Goal: Submit feedback/report problem

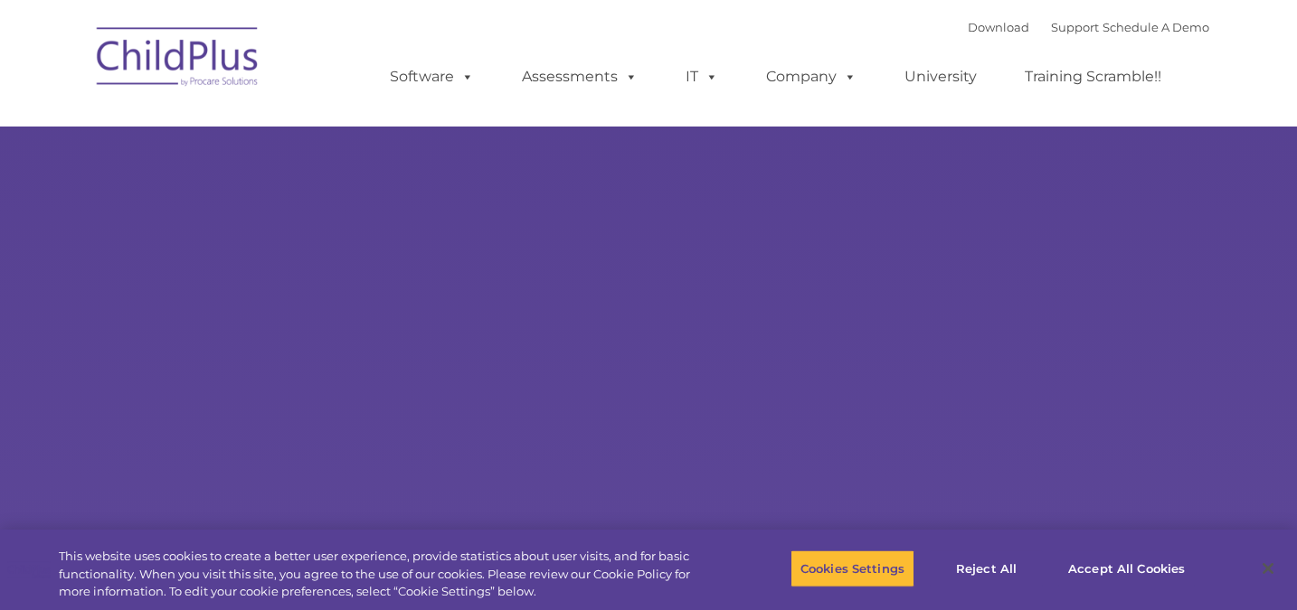
select select "MEDIUM"
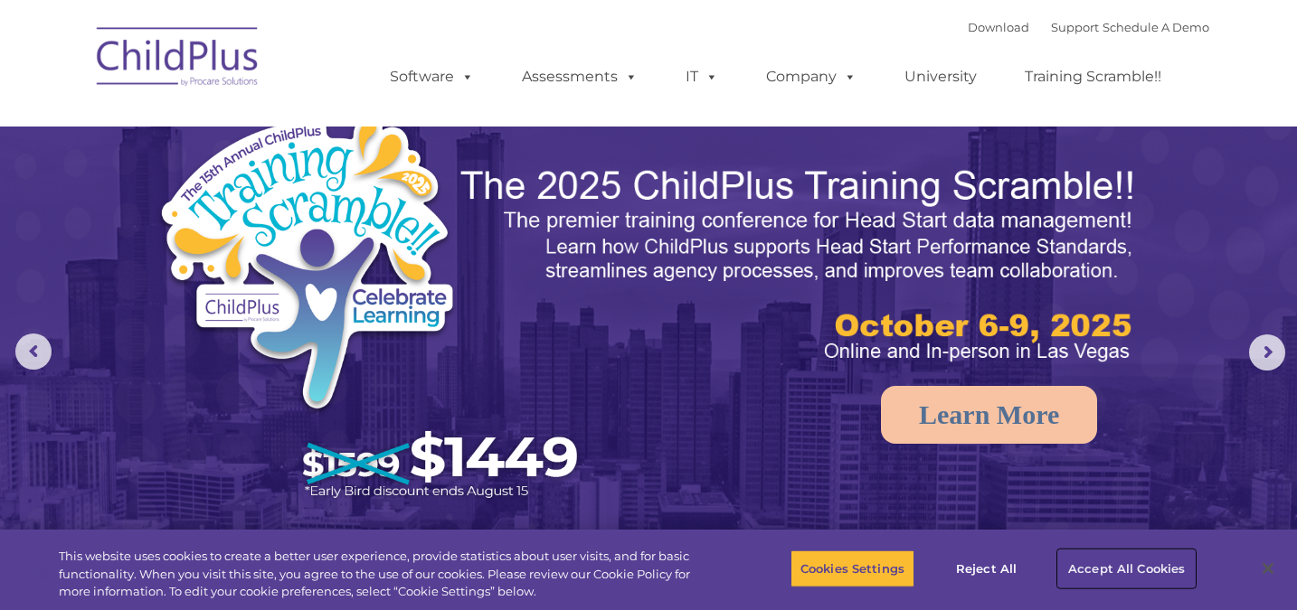
click at [1127, 559] on button "Accept All Cookies" at bounding box center [1126, 569] width 137 height 38
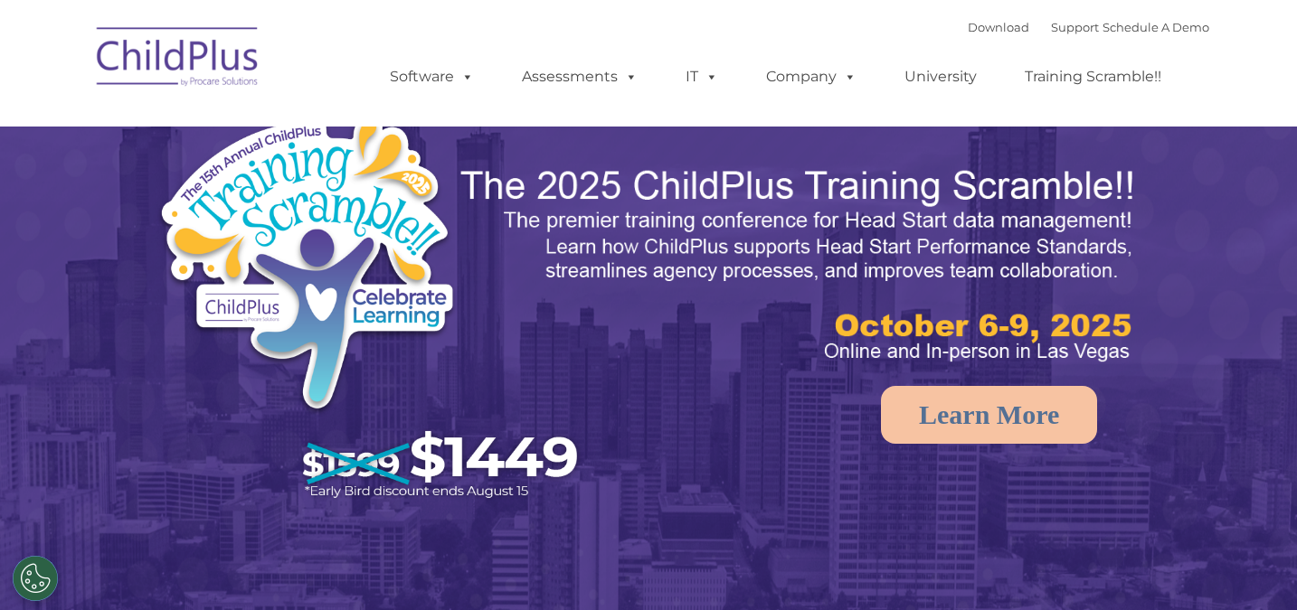
select select "MEDIUM"
